Goal: Transaction & Acquisition: Book appointment/travel/reservation

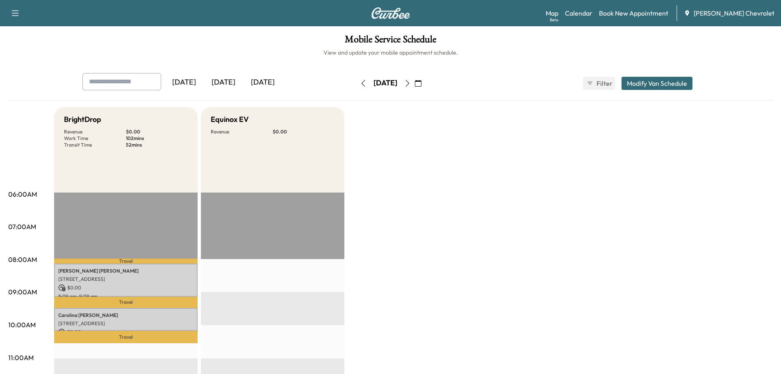
click at [411, 83] on icon "button" at bounding box center [407, 83] width 7 height 7
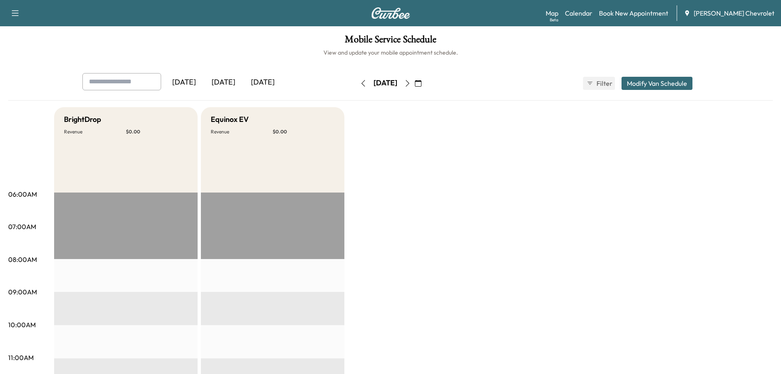
click at [356, 79] on button "button" at bounding box center [363, 83] width 14 height 13
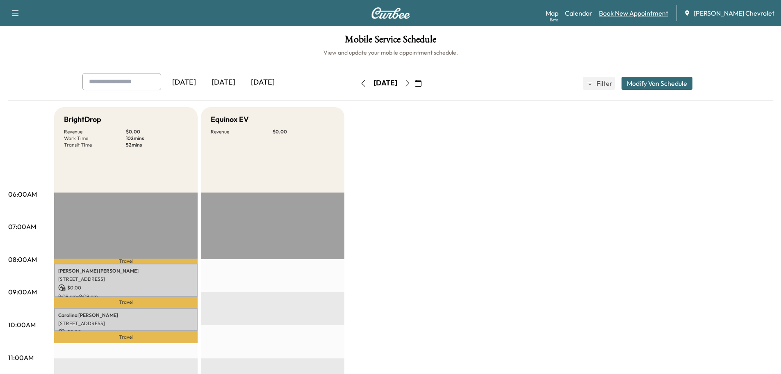
click at [645, 13] on link "Book New Appointment" at bounding box center [633, 13] width 69 height 10
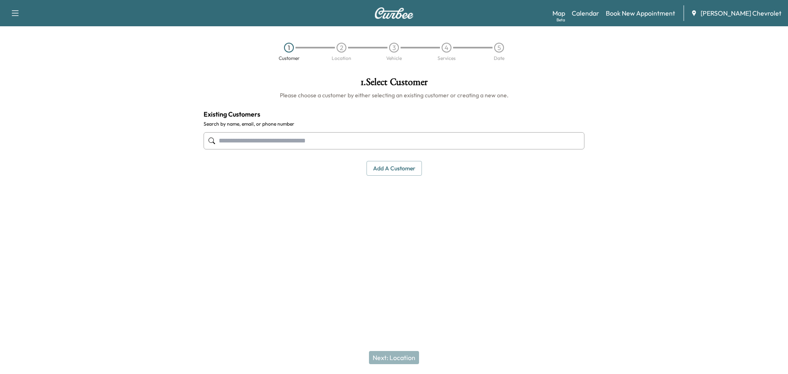
click at [326, 143] on input "text" at bounding box center [393, 140] width 381 height 17
click at [326, 138] on input "text" at bounding box center [393, 140] width 381 height 17
click at [260, 140] on input "text" at bounding box center [393, 140] width 381 height 17
click at [329, 144] on input "text" at bounding box center [393, 140] width 381 height 17
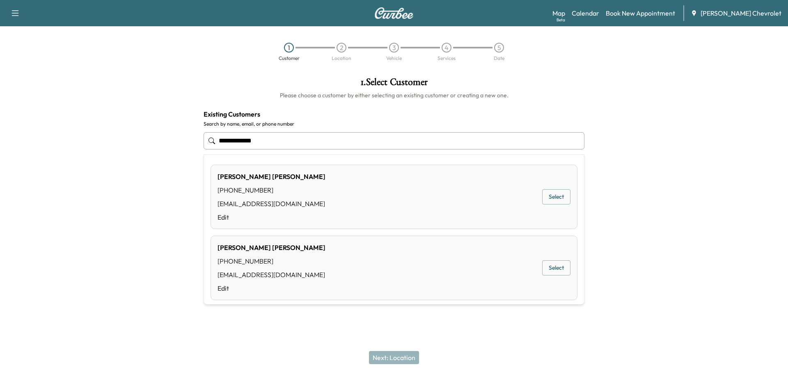
click at [324, 184] on div "EDUARDO ZACARIAS (941) 730-9484 ezacarias861@gmail.com Edit Select" at bounding box center [393, 196] width 367 height 64
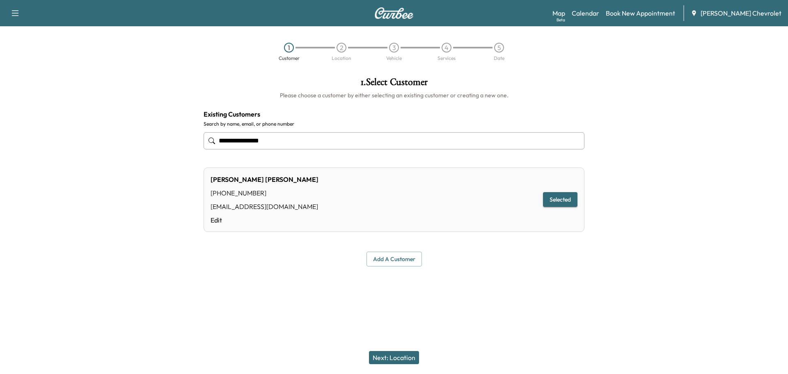
type input "**********"
click at [555, 196] on button "Selected" at bounding box center [560, 199] width 34 height 15
click at [568, 198] on button "Selected" at bounding box center [560, 199] width 34 height 15
click at [567, 198] on button "Selected" at bounding box center [560, 199] width 34 height 15
click at [406, 355] on button "Next: Location" at bounding box center [394, 357] width 50 height 13
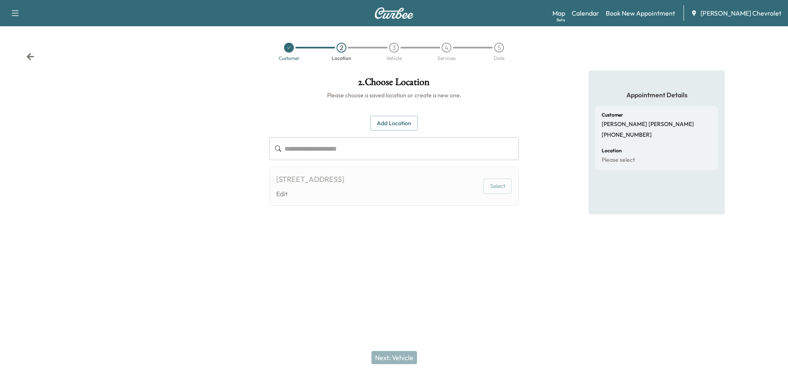
click at [344, 182] on div "1719 7TH AVE E, BRADENTON,FL 34208, USA" at bounding box center [310, 178] width 68 height 11
drag, startPoint x: 501, startPoint y: 183, endPoint x: 496, endPoint y: 189, distance: 7.9
click at [501, 184] on button "Select" at bounding box center [497, 185] width 28 height 15
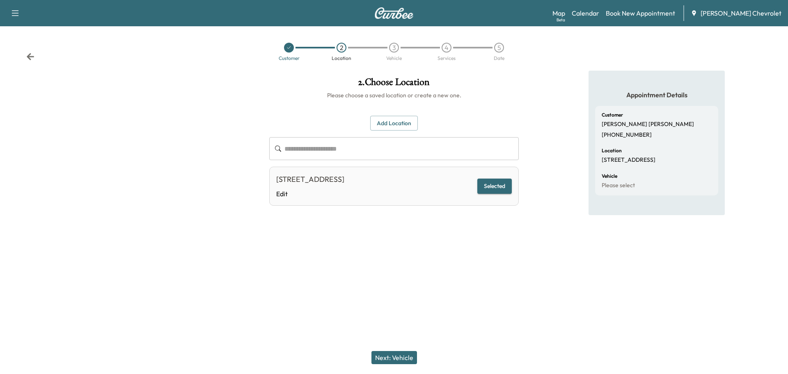
click at [402, 354] on button "Next: Vehicle" at bounding box center [394, 357] width 46 height 13
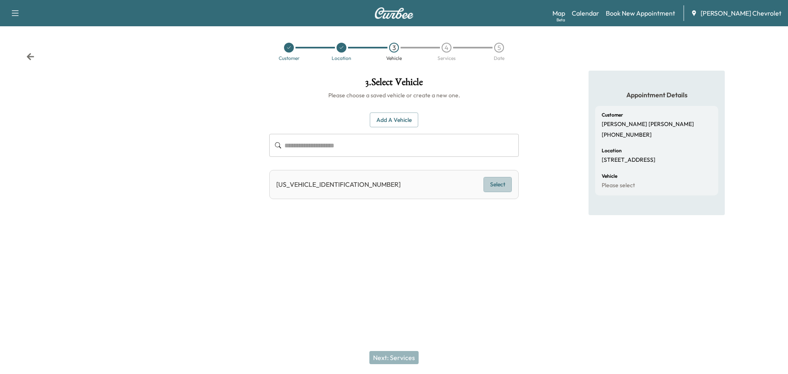
click at [499, 186] on button "Select" at bounding box center [497, 184] width 28 height 15
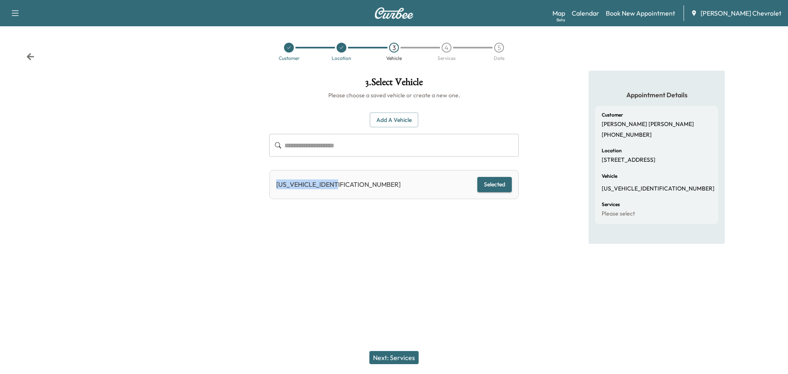
drag, startPoint x: 340, startPoint y: 187, endPoint x: 274, endPoint y: 190, distance: 66.9
click at [274, 190] on div "1GNSCBKD8PR117754 Selected" at bounding box center [393, 184] width 249 height 29
copy p "1GNSCBKD8PR117754"
click at [402, 123] on button "Add a Vehicle" at bounding box center [394, 119] width 48 height 15
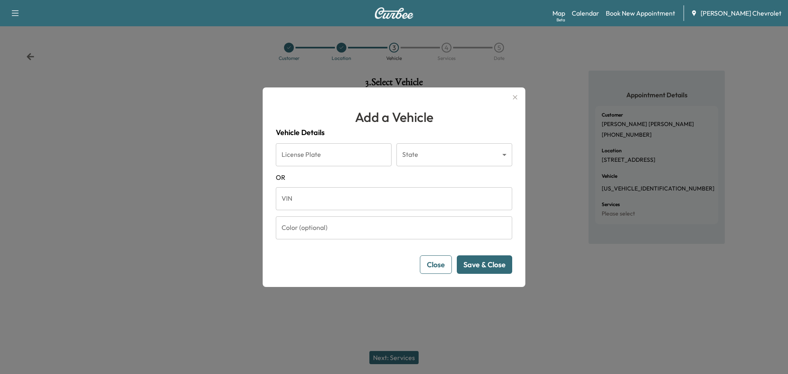
drag, startPoint x: 325, startPoint y: 145, endPoint x: 318, endPoint y: 162, distance: 18.2
click at [325, 145] on input "License Plate" at bounding box center [334, 154] width 116 height 23
click at [315, 200] on input "VIN" at bounding box center [394, 198] width 236 height 23
paste input "**********"
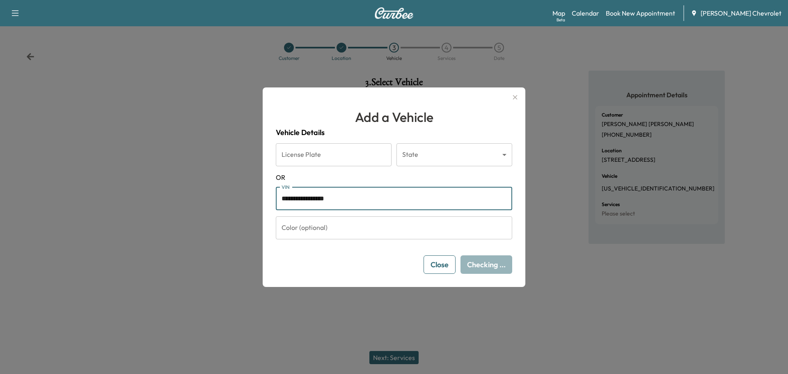
type input "**********"
click at [361, 271] on div "Close Checking ..." at bounding box center [394, 264] width 236 height 18
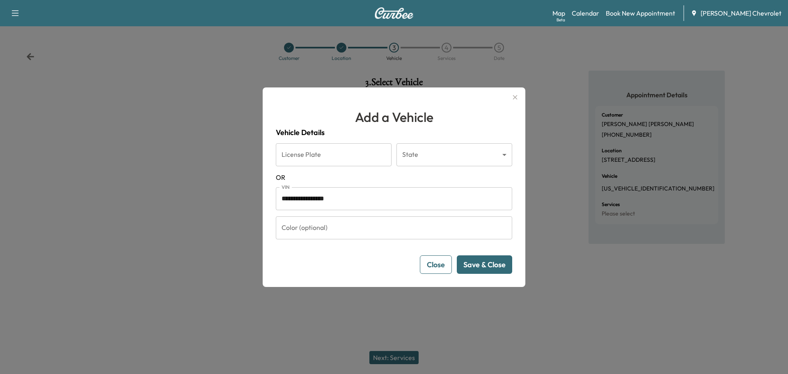
click at [476, 265] on button "Save & Close" at bounding box center [484, 264] width 55 height 18
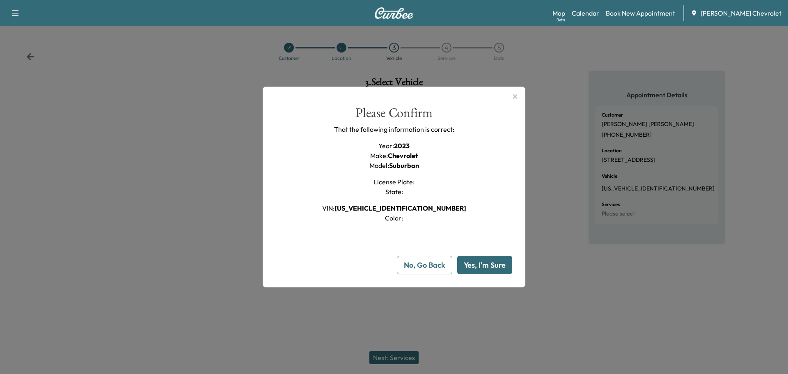
click at [487, 265] on button "Yes, I'm Sure" at bounding box center [484, 265] width 55 height 18
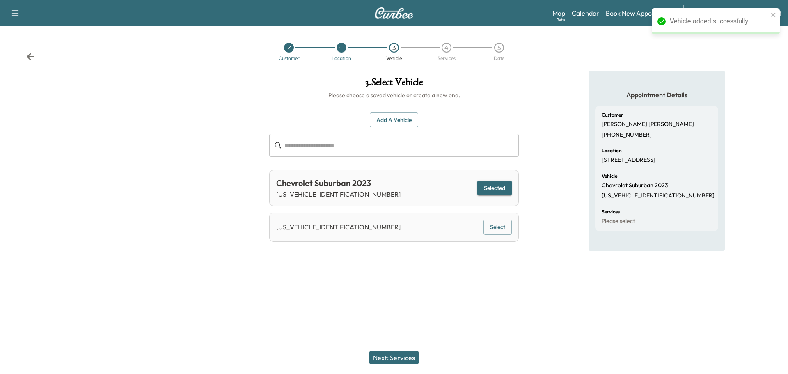
click at [495, 187] on button "Selected" at bounding box center [494, 187] width 34 height 15
click at [404, 355] on button "Next: Services" at bounding box center [393, 357] width 49 height 13
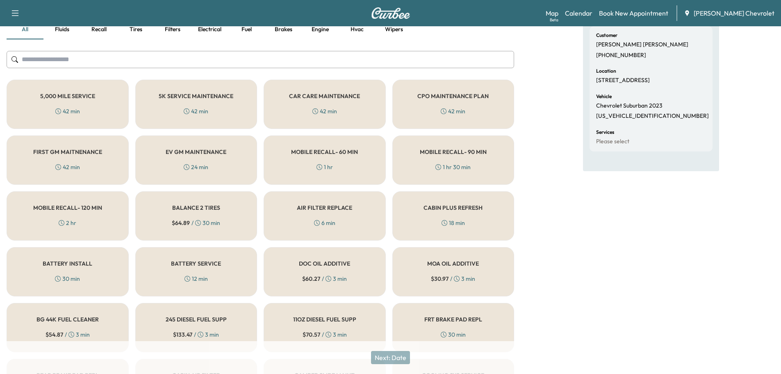
scroll to position [96, 0]
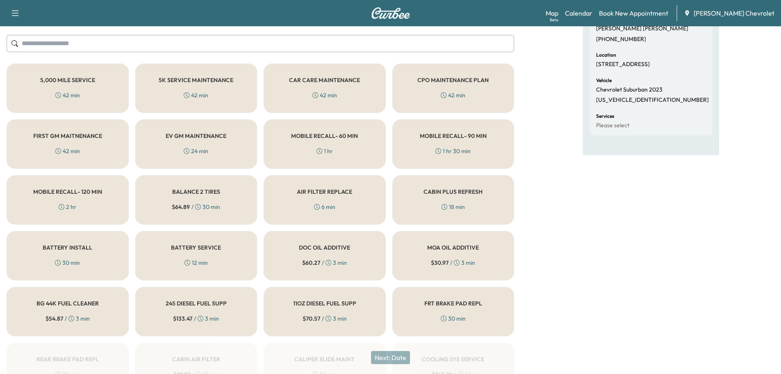
click at [338, 141] on div "MOBILE RECALL- 60 MIN 1 hr" at bounding box center [325, 143] width 122 height 49
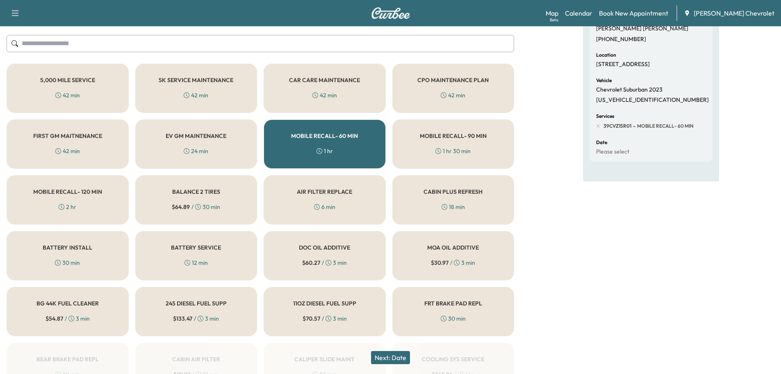
click at [446, 140] on div "MOBILE RECALL- 90 MIN 1 hr 30 min" at bounding box center [454, 143] width 122 height 49
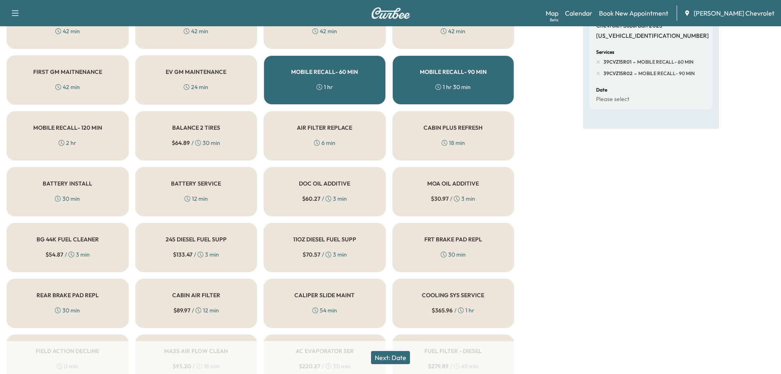
scroll to position [192, 0]
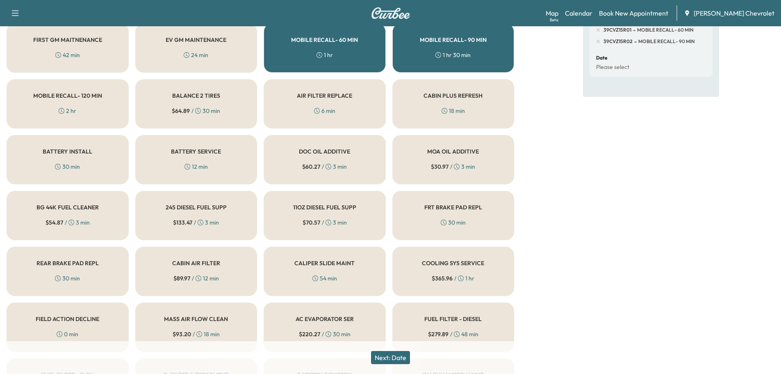
click at [391, 357] on button "Next: Date" at bounding box center [390, 357] width 39 height 13
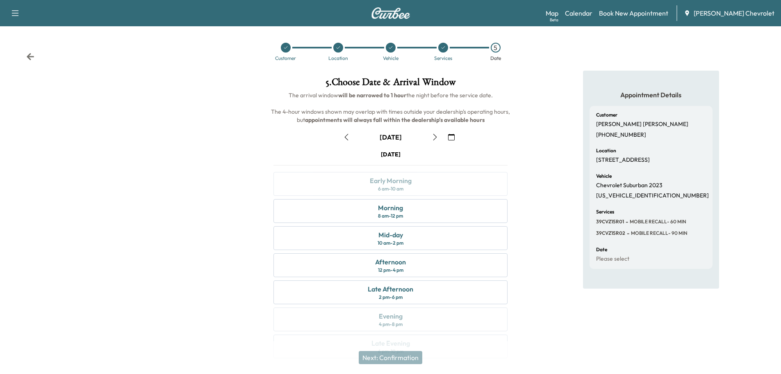
click at [433, 139] on icon "button" at bounding box center [435, 137] width 7 height 7
click at [434, 137] on icon "button" at bounding box center [435, 137] width 7 height 7
click at [433, 136] on icon "button" at bounding box center [435, 137] width 7 height 7
click at [434, 139] on icon "button" at bounding box center [435, 137] width 7 height 7
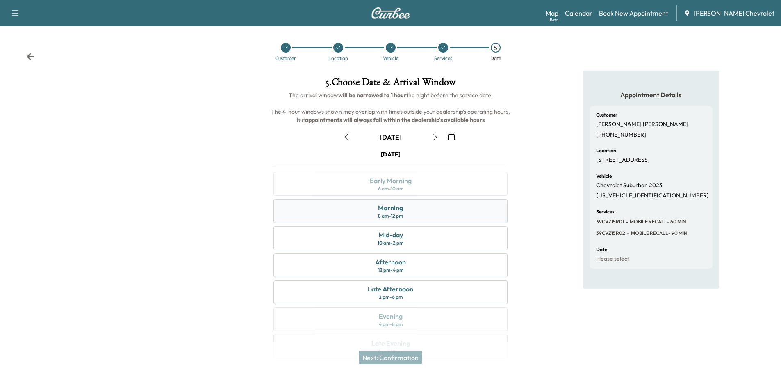
click at [414, 216] on div "Morning 8 am - 12 pm" at bounding box center [391, 211] width 234 height 24
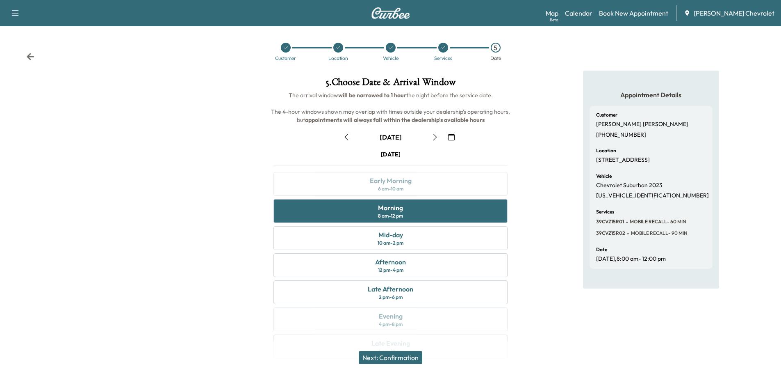
click at [406, 356] on button "Next: Confirmation" at bounding box center [391, 357] width 64 height 13
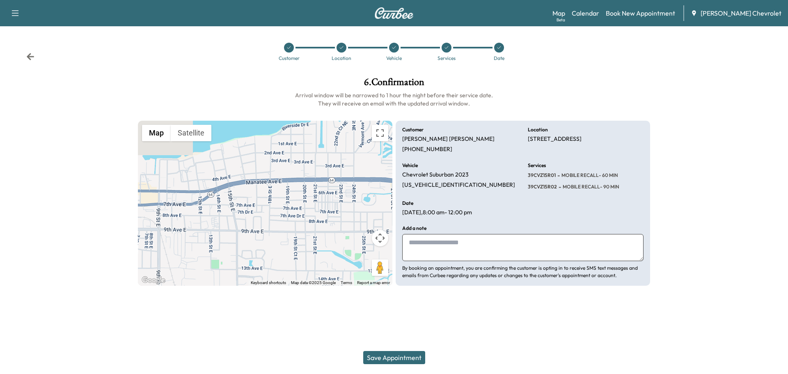
click at [444, 246] on textarea at bounding box center [522, 247] width 241 height 27
click at [477, 255] on textarea at bounding box center [522, 247] width 241 height 27
click at [476, 252] on textarea at bounding box center [522, 247] width 241 height 27
drag, startPoint x: 460, startPoint y: 233, endPoint x: 452, endPoint y: 244, distance: 14.2
click at [459, 233] on div "Add a note By booking an appointment, you are confirming the customer is opting…" at bounding box center [522, 252] width 241 height 53
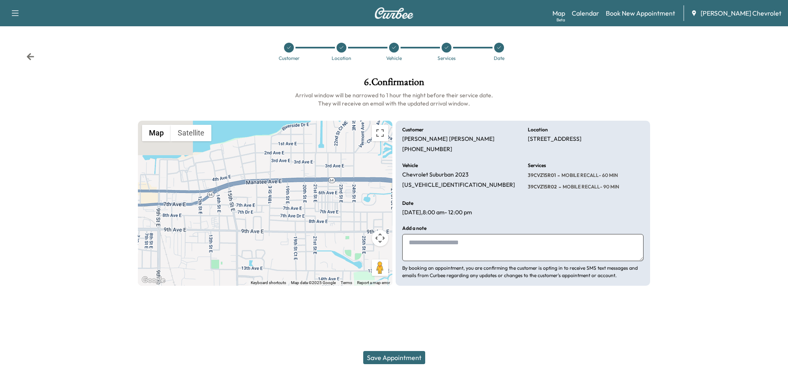
drag, startPoint x: 452, startPoint y: 246, endPoint x: 455, endPoint y: 258, distance: 11.8
click at [450, 245] on textarea at bounding box center [522, 247] width 241 height 27
type textarea "*"
click at [456, 248] on textarea "****" at bounding box center [522, 247] width 241 height 27
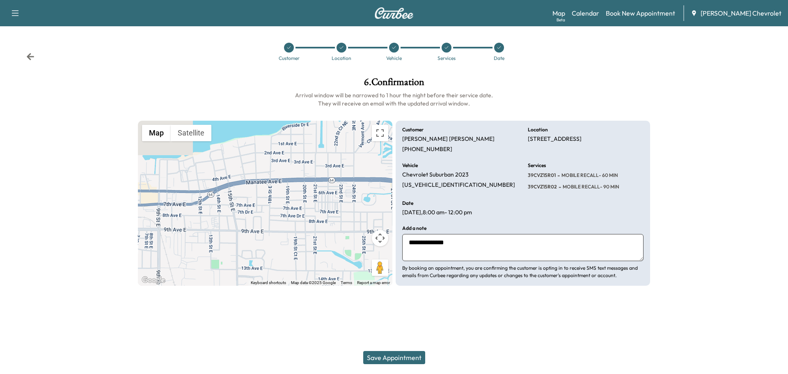
click at [456, 240] on textarea "**********" at bounding box center [522, 247] width 241 height 27
type textarea "**********"
click at [534, 335] on div "Support Log Out Map Beta Calendar Book New Appointment Cox Chevrolet Customer L…" at bounding box center [394, 187] width 788 height 374
click at [518, 245] on textarea "**********" at bounding box center [522, 247] width 241 height 27
click at [413, 355] on button "Save Appointment" at bounding box center [394, 357] width 62 height 13
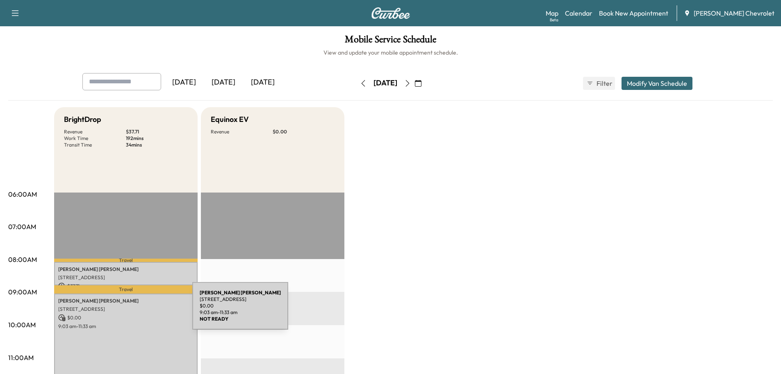
click at [131, 310] on p "1719 7TH AVE E, BRADENTON,FL 34208, USA" at bounding box center [125, 309] width 135 height 7
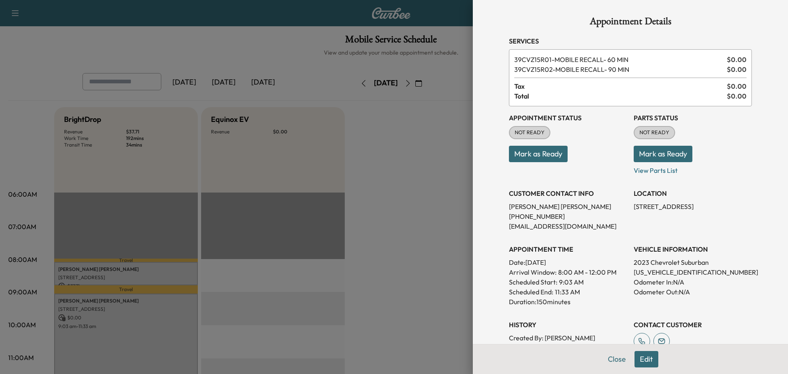
scroll to position [122, 0]
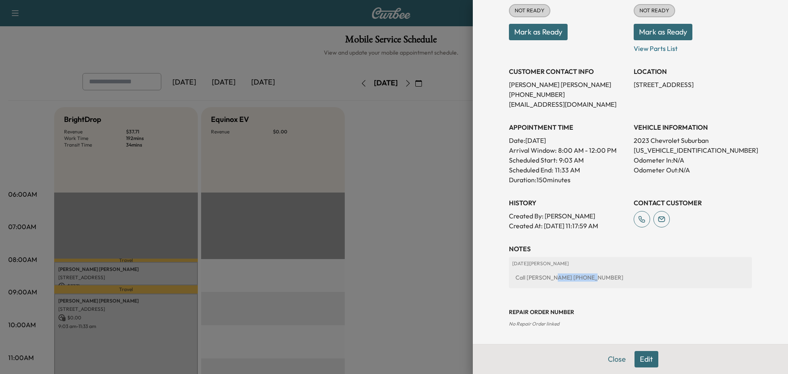
drag, startPoint x: 585, startPoint y: 276, endPoint x: 545, endPoint y: 278, distance: 40.7
click at [545, 278] on div "Call Veronica 941-345-0073" at bounding box center [630, 277] width 236 height 15
copy div "941-345-0073"
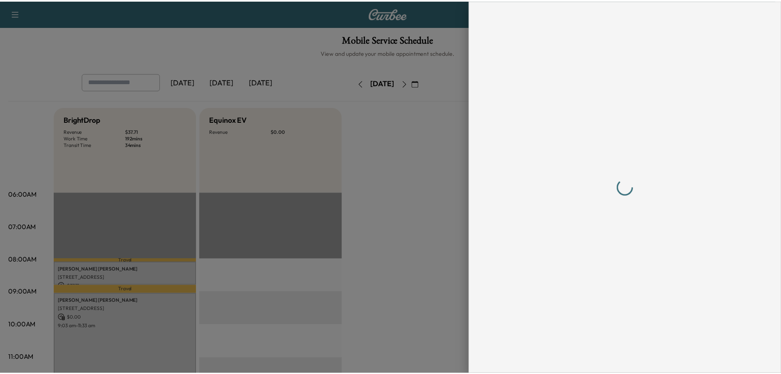
scroll to position [0, 0]
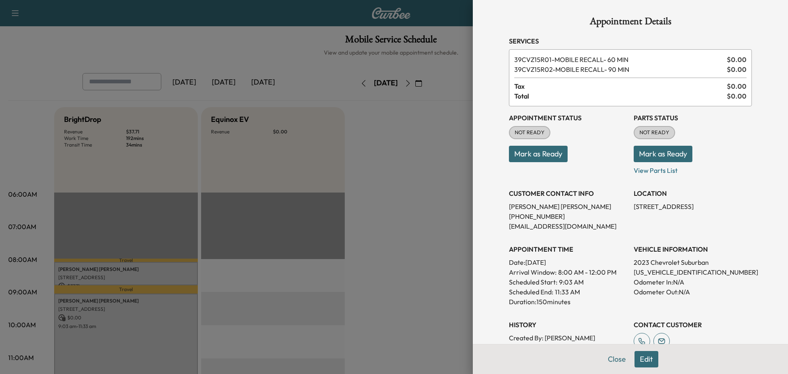
click at [425, 205] on div at bounding box center [394, 187] width 788 height 374
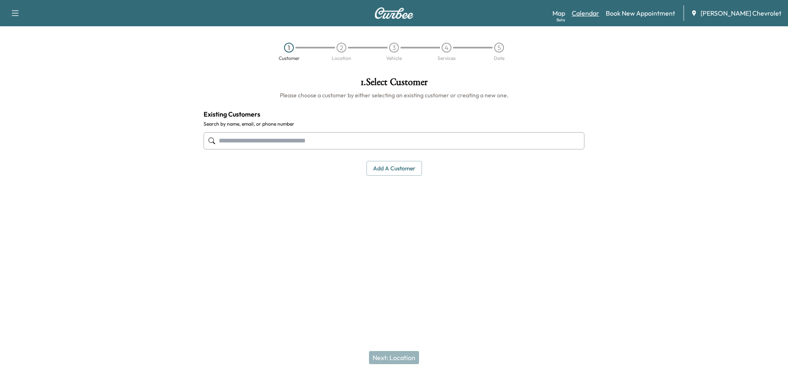
click at [595, 13] on link "Calendar" at bounding box center [584, 13] width 27 height 10
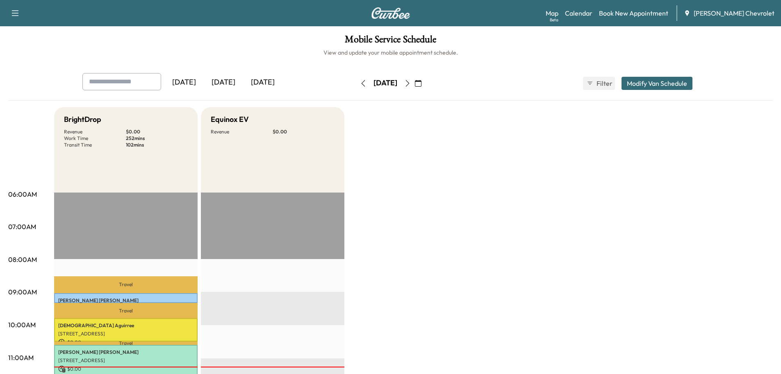
click at [411, 86] on icon "button" at bounding box center [407, 83] width 7 height 7
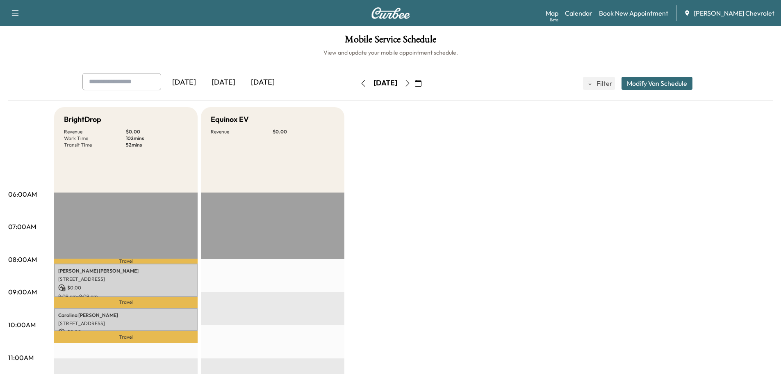
click at [411, 85] on icon "button" at bounding box center [407, 83] width 7 height 7
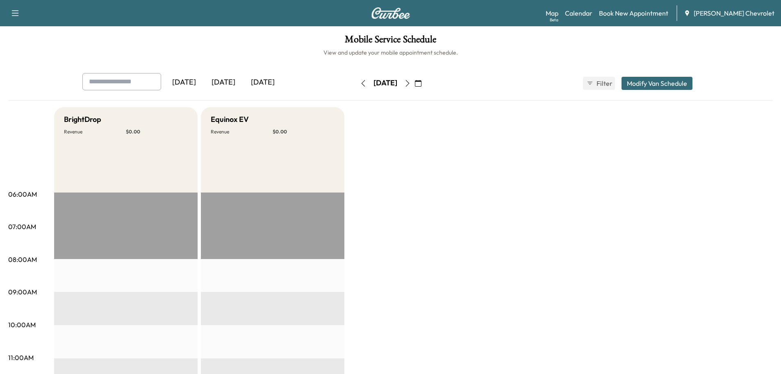
click at [425, 85] on button "button" at bounding box center [418, 83] width 14 height 13
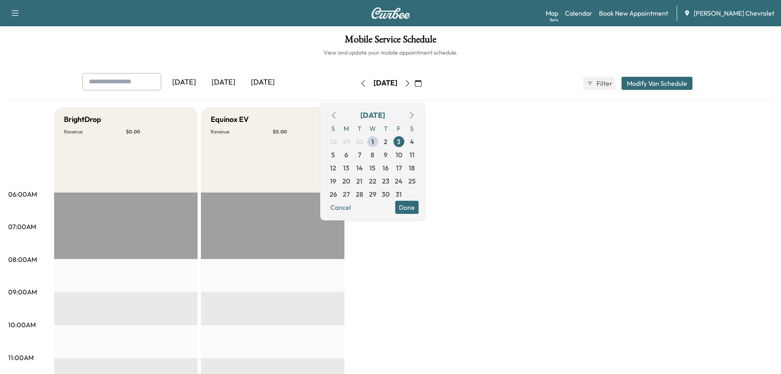
click at [411, 84] on icon "button" at bounding box center [407, 83] width 7 height 7
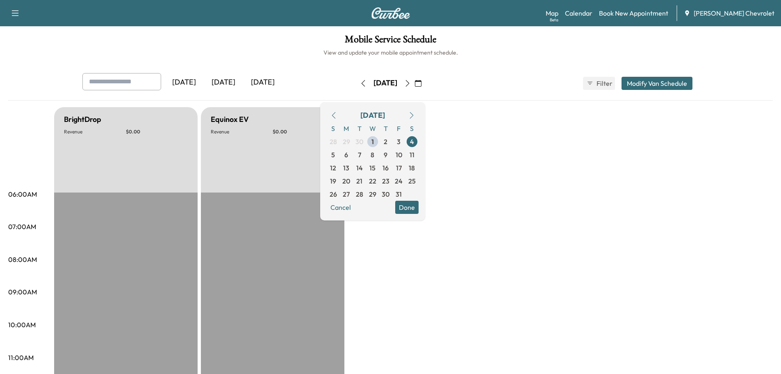
click at [415, 84] on button "button" at bounding box center [408, 83] width 14 height 13
click at [425, 85] on button "button" at bounding box center [418, 83] width 14 height 13
click at [411, 84] on icon "button" at bounding box center [407, 83] width 7 height 7
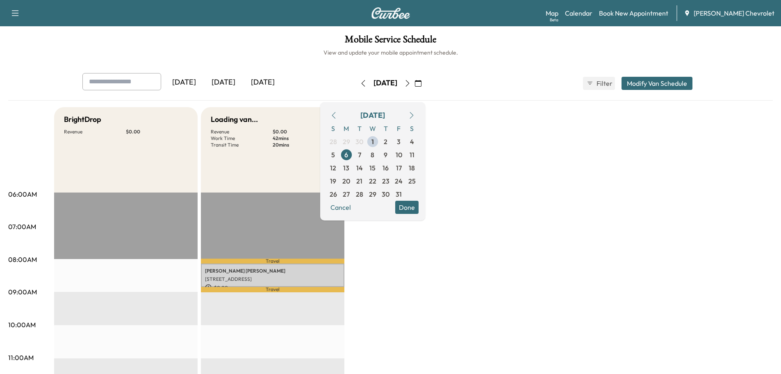
click at [411, 84] on icon "button" at bounding box center [407, 83] width 7 height 7
